Goal: Task Accomplishment & Management: Use online tool/utility

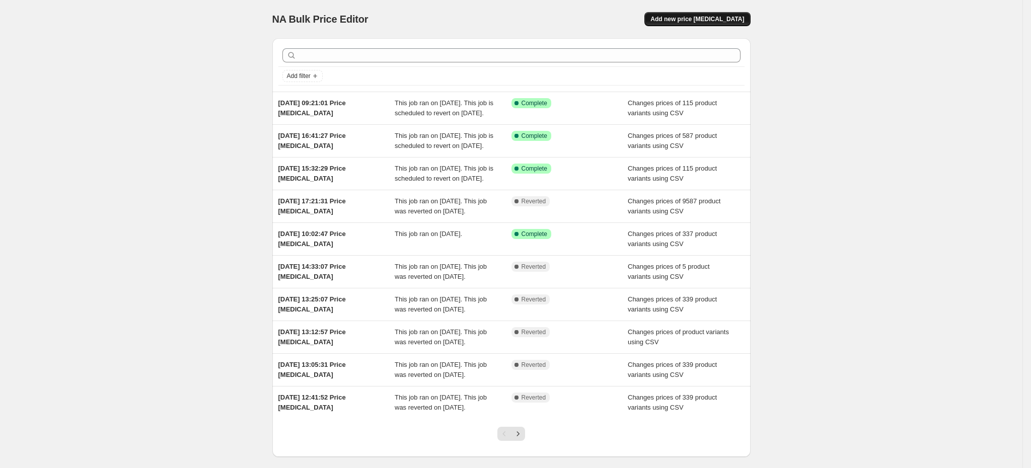
click at [708, 24] on button "Add new price [MEDICAL_DATA]" at bounding box center [698, 19] width 106 height 14
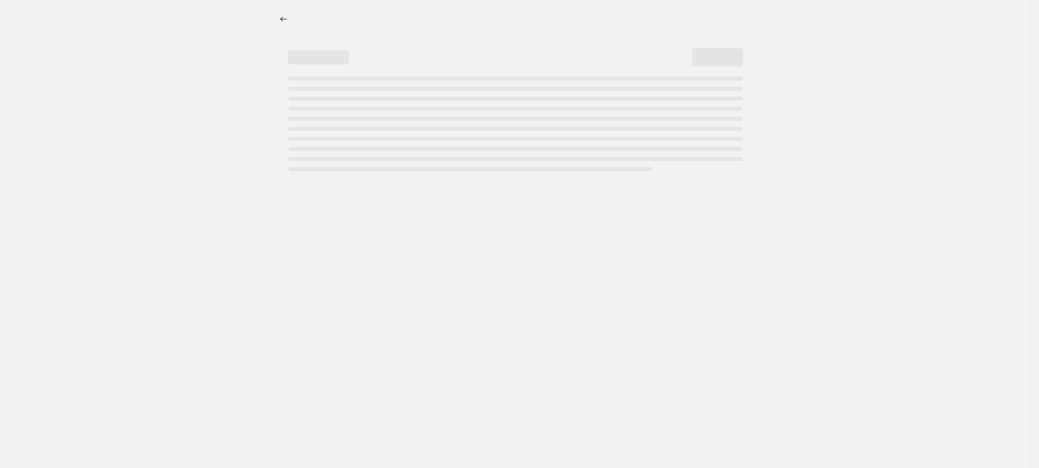
select select "percentage"
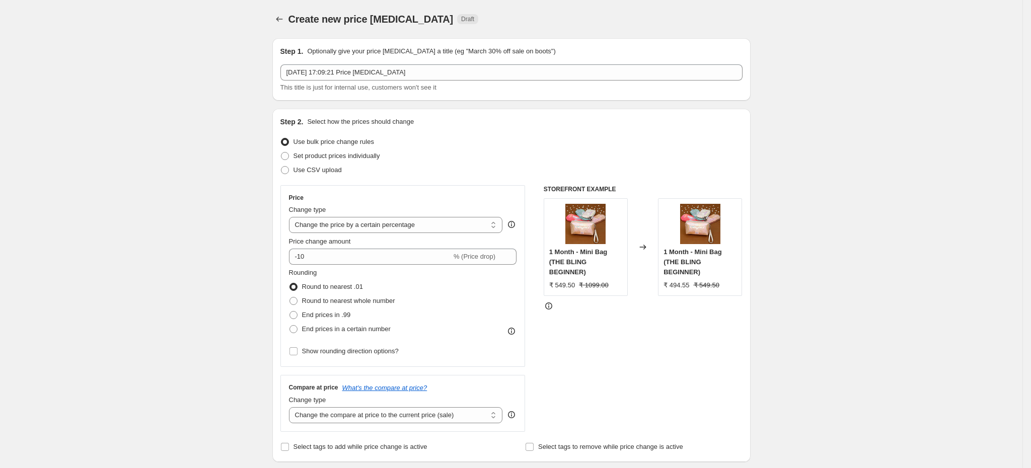
drag, startPoint x: 299, startPoint y: 171, endPoint x: 334, endPoint y: 181, distance: 36.7
click at [300, 171] on span "Use CSV upload" at bounding box center [318, 170] width 48 height 8
click at [281, 167] on input "Use CSV upload" at bounding box center [281, 166] width 1 height 1
radio input "true"
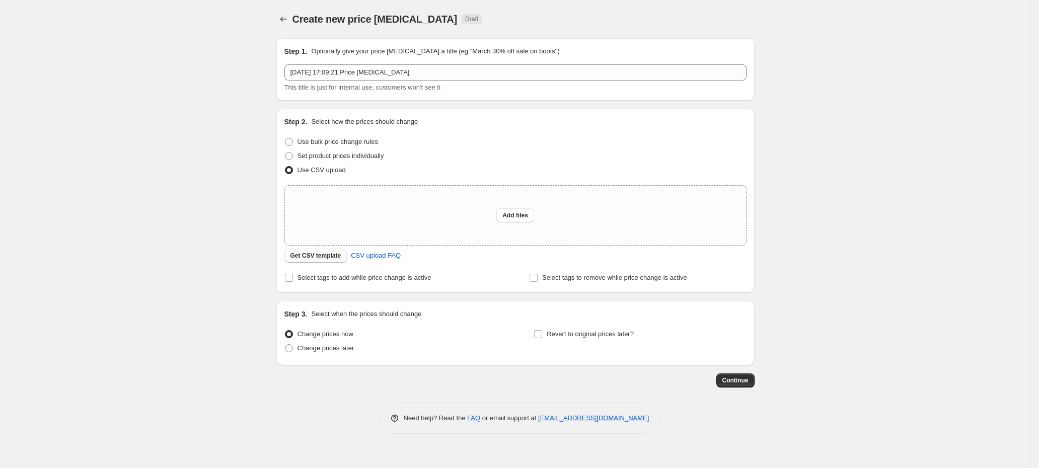
click at [315, 257] on span "Get CSV template" at bounding box center [316, 256] width 51 height 8
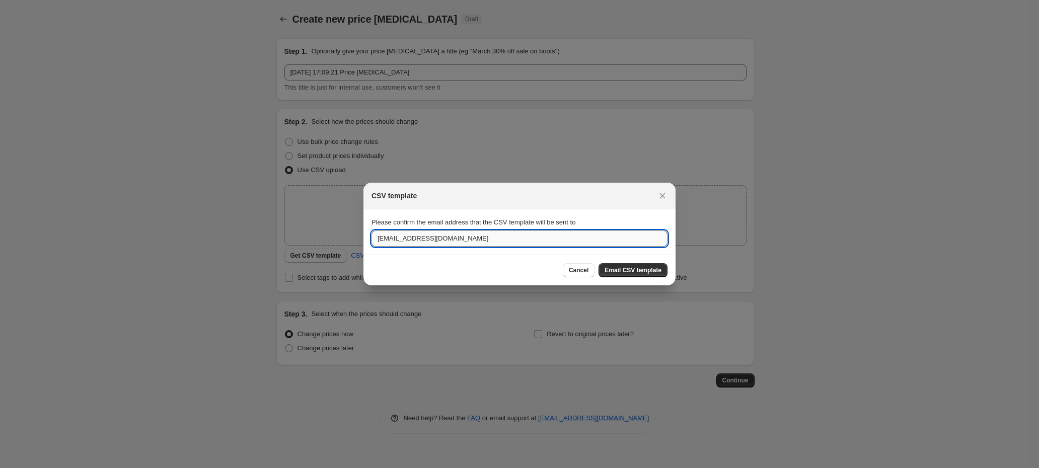
click at [494, 241] on input "theblingbag@gmail.com" at bounding box center [520, 239] width 296 height 16
paste input "pratik."
type input "pratik.blingbag@gmail.com"
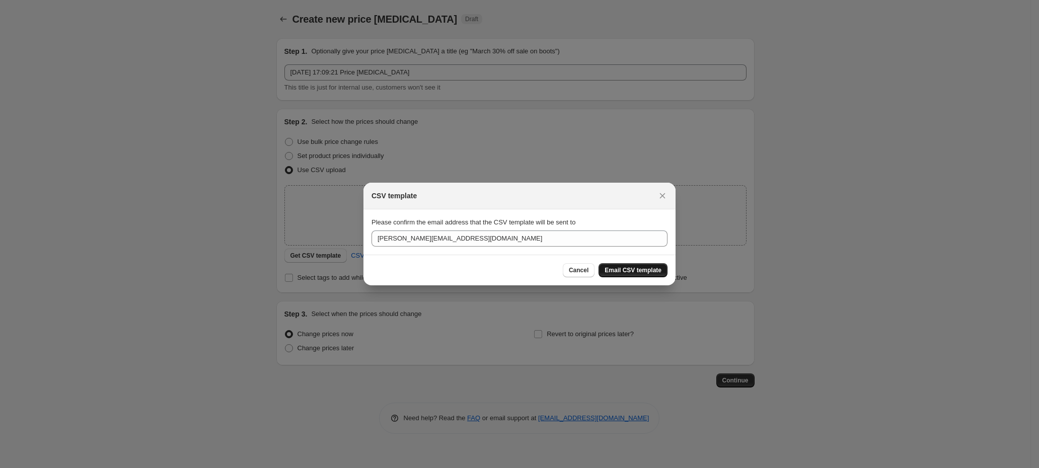
click at [648, 267] on span "Email CSV template" at bounding box center [633, 270] width 57 height 8
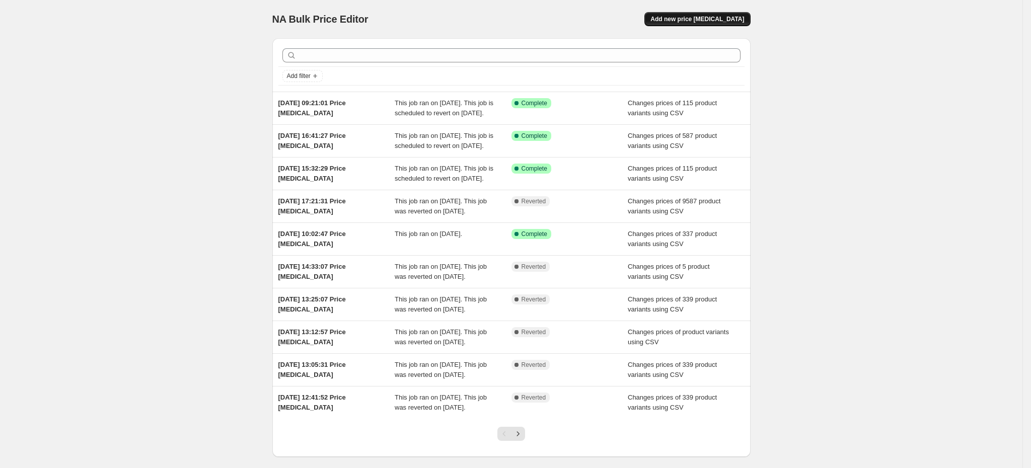
click at [717, 13] on button "Add new price [MEDICAL_DATA]" at bounding box center [698, 19] width 106 height 14
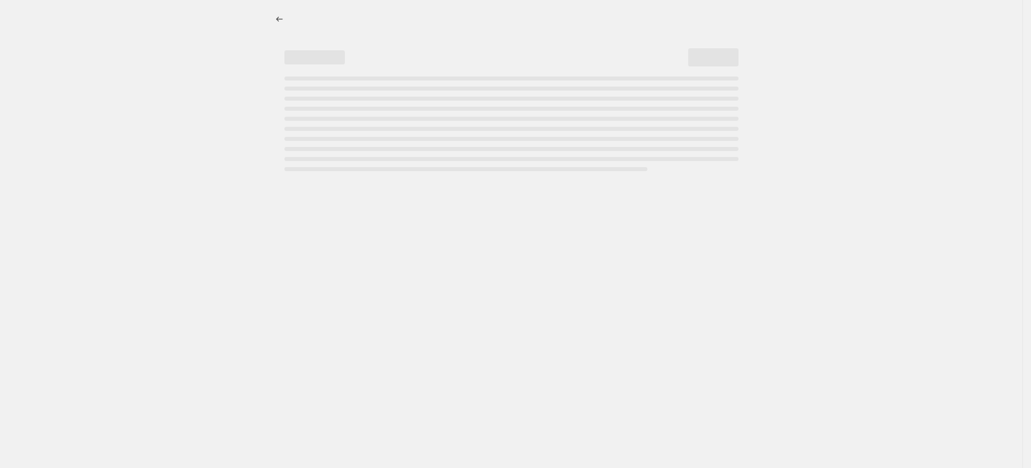
select select "percentage"
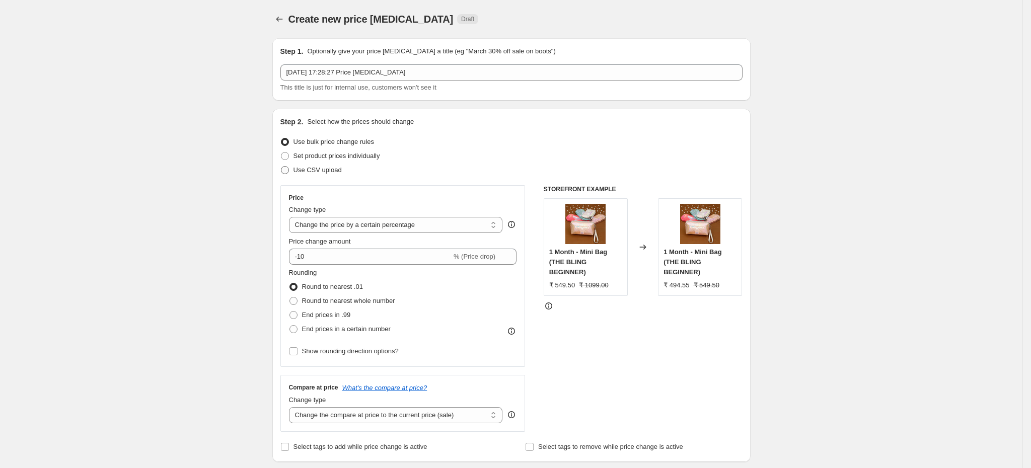
click at [340, 173] on span "Use CSV upload" at bounding box center [318, 170] width 48 height 8
click at [281, 167] on input "Use CSV upload" at bounding box center [281, 166] width 1 height 1
radio input "true"
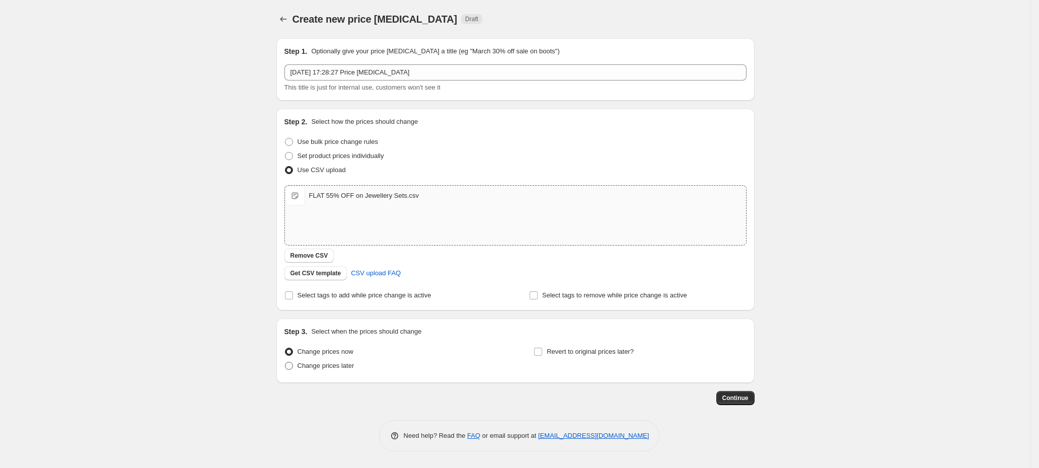
click at [345, 370] on span "Change prices later" at bounding box center [326, 366] width 57 height 8
click at [286, 363] on input "Change prices later" at bounding box center [285, 362] width 1 height 1
radio input "true"
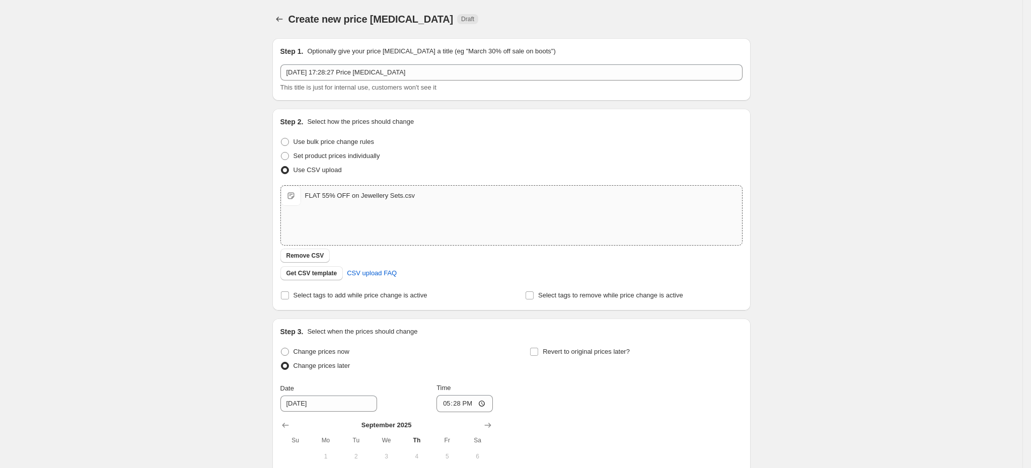
scroll to position [76, 0]
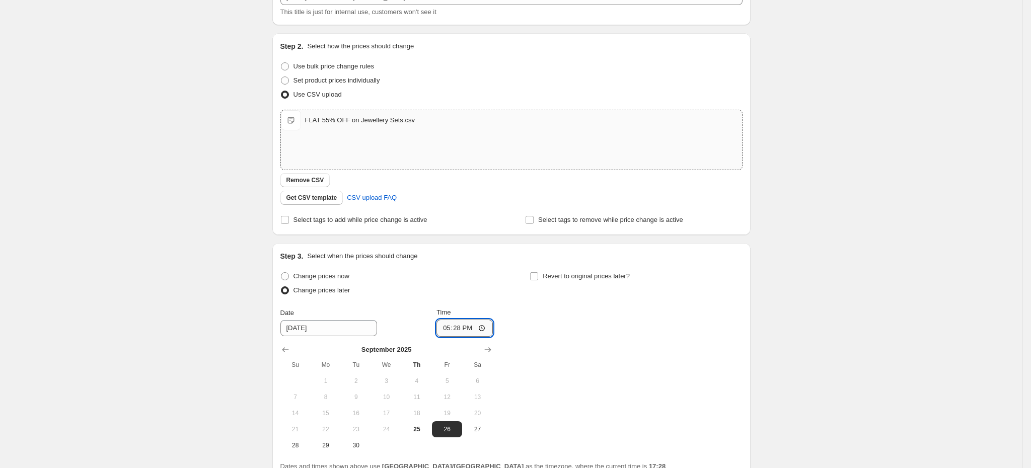
click at [463, 328] on input "17:28" at bounding box center [465, 328] width 56 height 17
type input "00:15"
click at [563, 277] on span "Revert to original prices later?" at bounding box center [586, 276] width 87 height 8
click at [538, 277] on input "Revert to original prices later?" at bounding box center [534, 276] width 8 height 8
checkbox input "true"
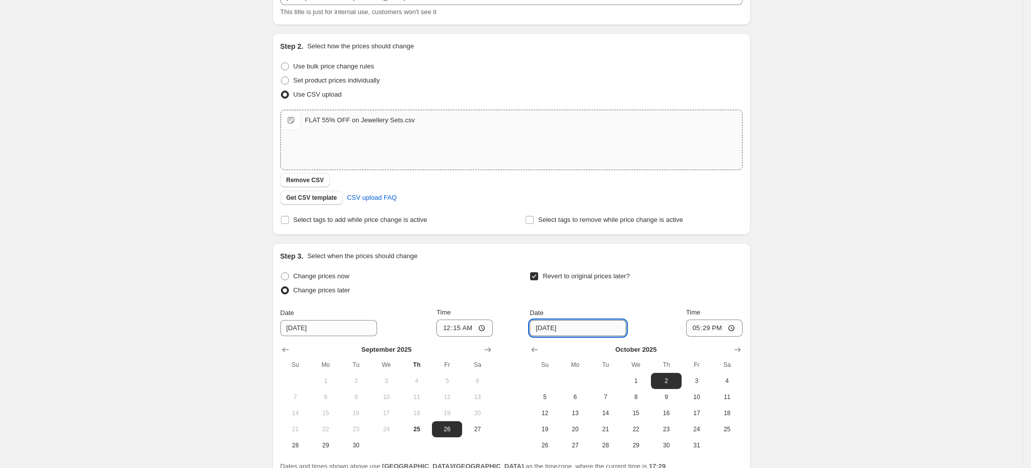
click at [541, 330] on input "10/2/2025" at bounding box center [578, 328] width 97 height 16
type input "[DATE]"
drag, startPoint x: 711, startPoint y: 330, endPoint x: 715, endPoint y: 336, distance: 6.8
click at [710, 331] on input "17:29" at bounding box center [714, 328] width 56 height 17
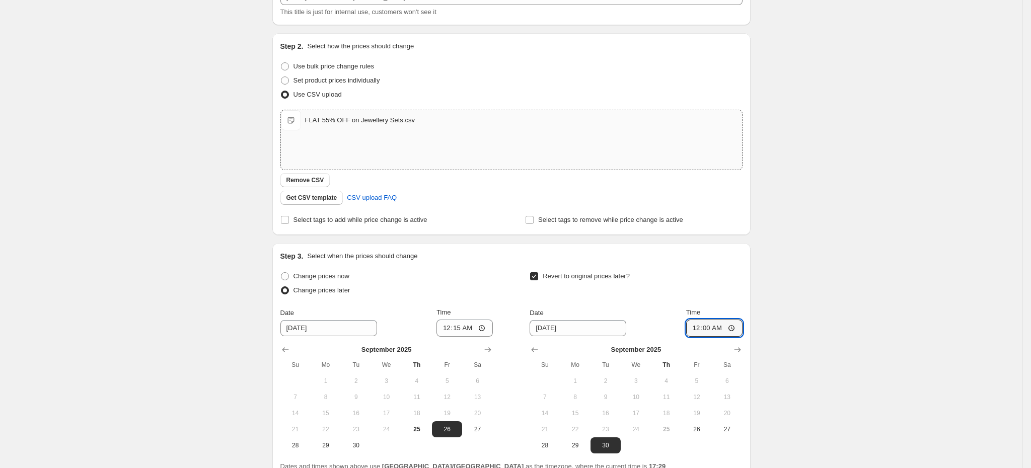
type input "00:05"
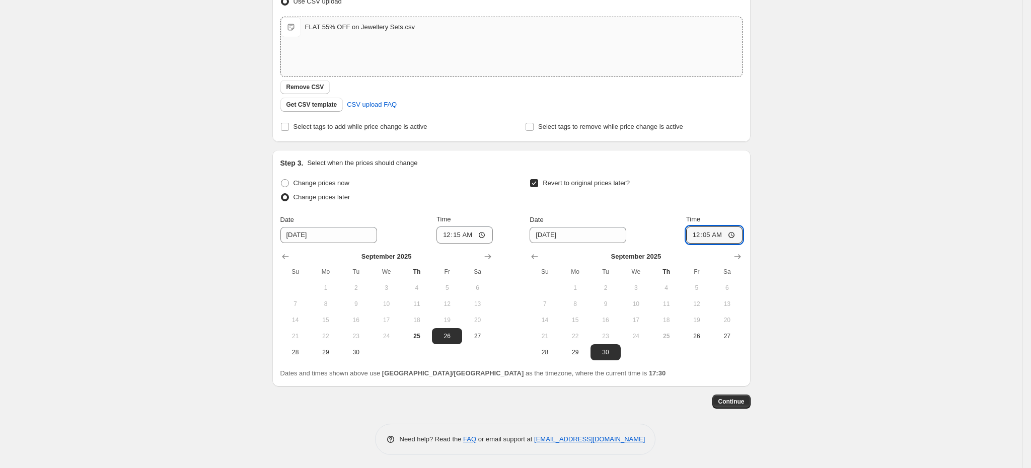
scroll to position [172, 0]
click at [739, 401] on span "Continue" at bounding box center [732, 400] width 26 height 8
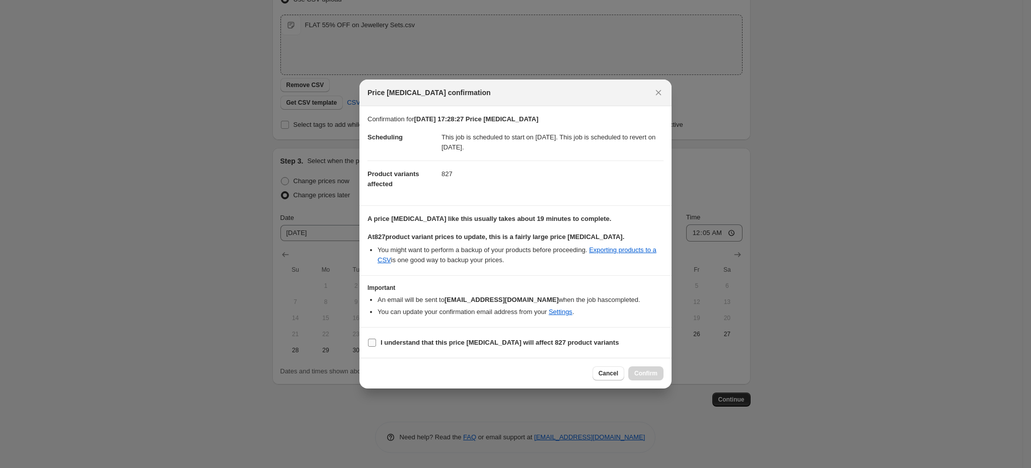
click at [425, 342] on b "I understand that this price change job will affect 827 product variants" at bounding box center [500, 343] width 238 height 8
click at [376, 342] on input "I understand that this price change job will affect 827 product variants" at bounding box center [372, 343] width 8 height 8
checkbox input "true"
click at [646, 377] on span "Confirm" at bounding box center [645, 374] width 23 height 8
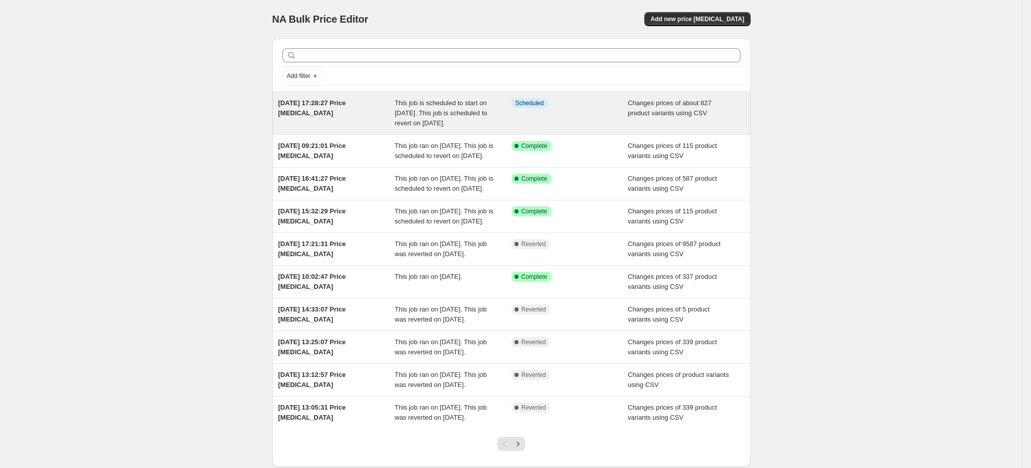
click at [430, 121] on span "This job is scheduled to start on [DATE]. This job is scheduled to revert on [D…" at bounding box center [441, 113] width 93 height 28
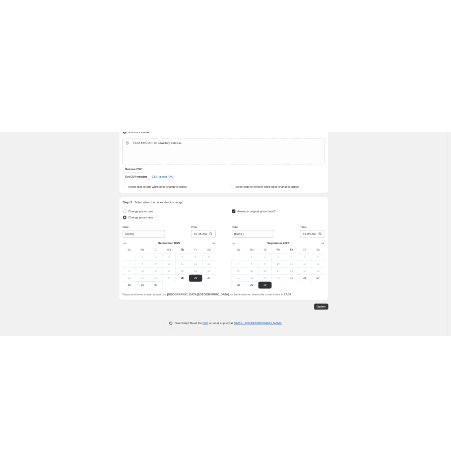
scroll to position [234, 0]
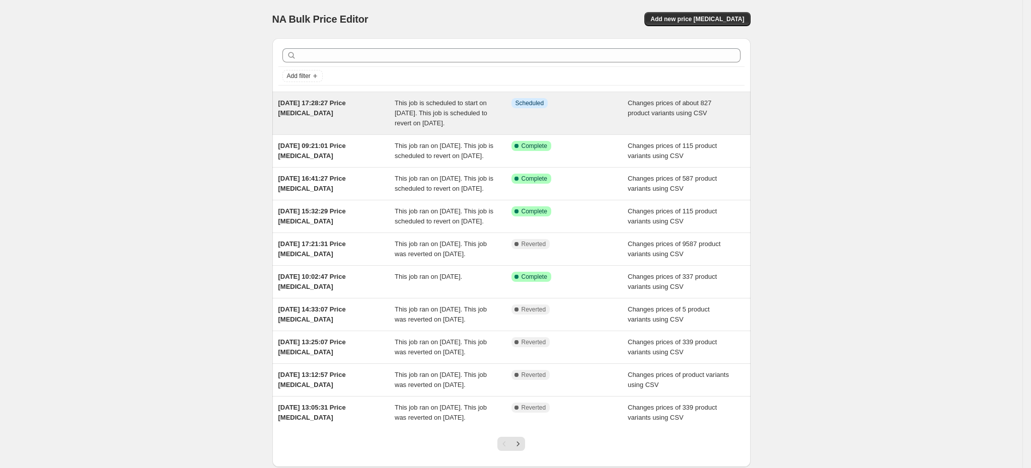
click at [337, 107] on div "[DATE] 17:28:27 Price [MEDICAL_DATA]" at bounding box center [336, 113] width 117 height 30
